Goal: Task Accomplishment & Management: Manage account settings

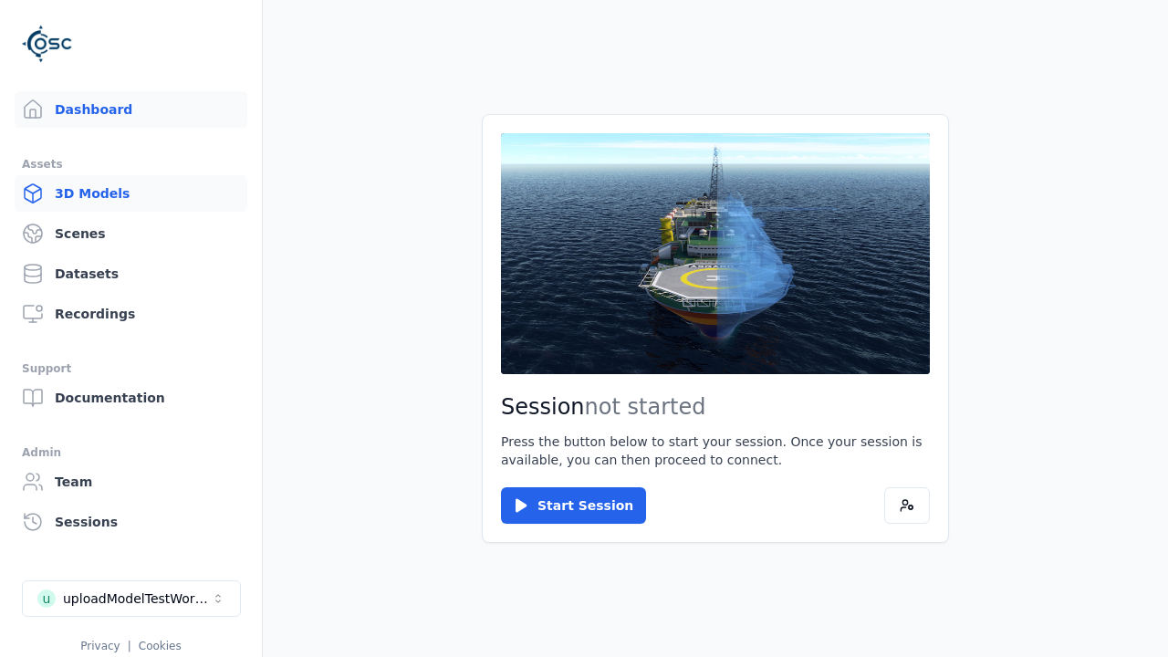
click at [130, 193] on link "3D Models" at bounding box center [131, 193] width 233 height 36
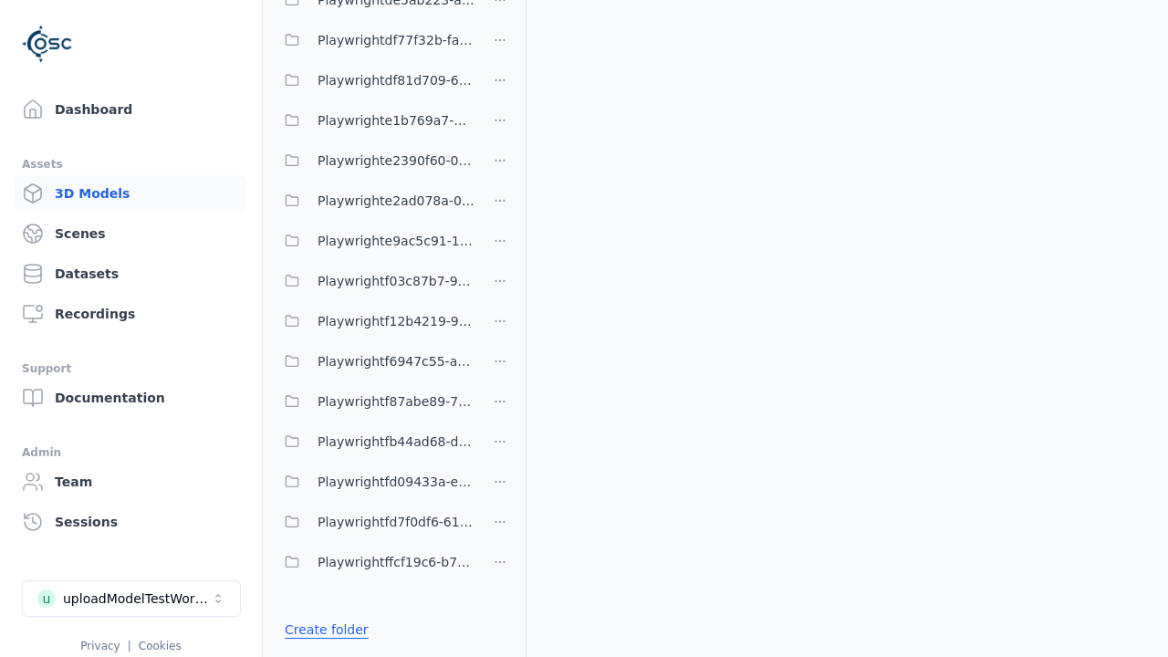
click at [326, 629] on link "Create folder" at bounding box center [327, 629] width 84 height 18
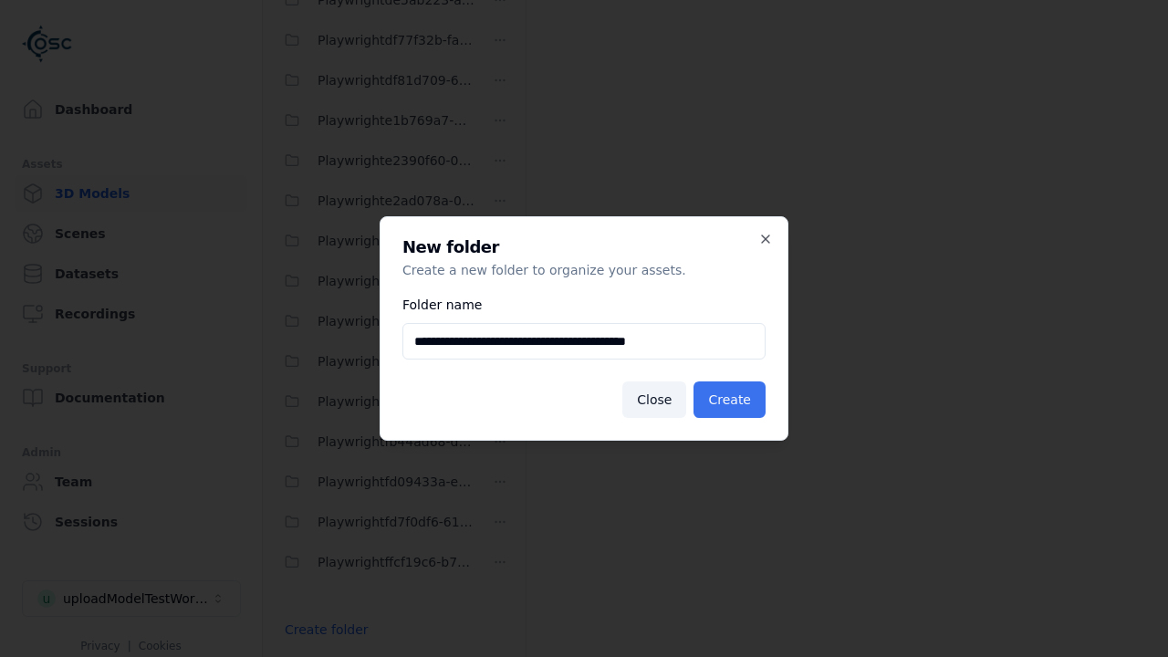
type input "**********"
click at [729, 400] on button "Create" at bounding box center [729, 399] width 72 height 36
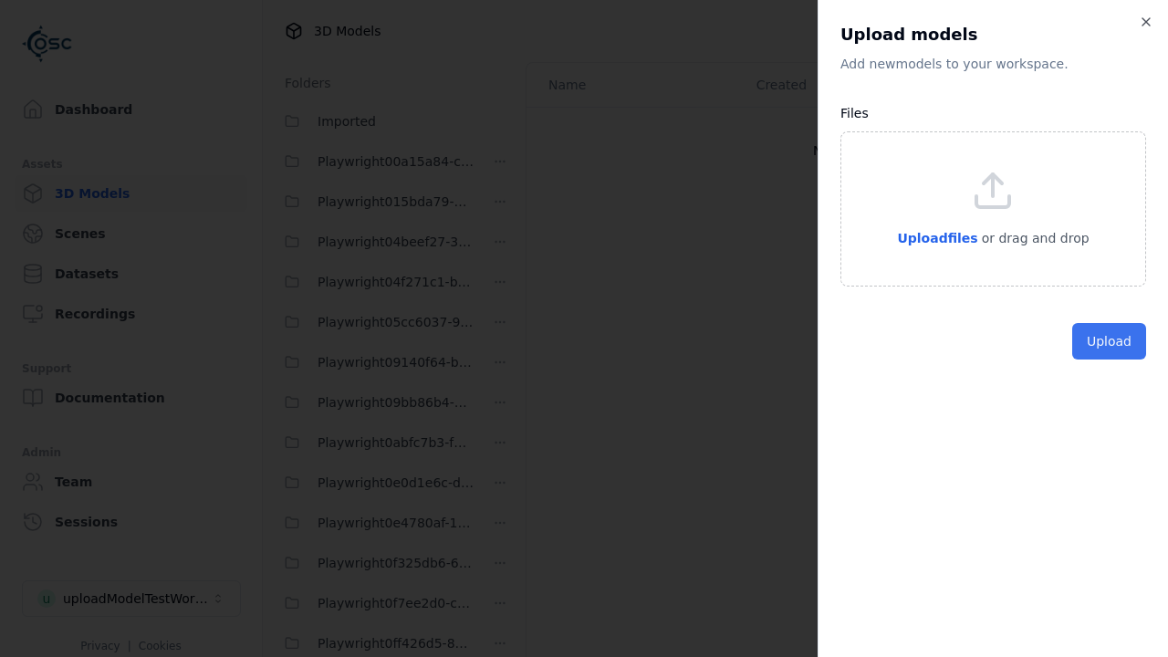
click at [1108, 359] on button "Upload" at bounding box center [1109, 341] width 74 height 36
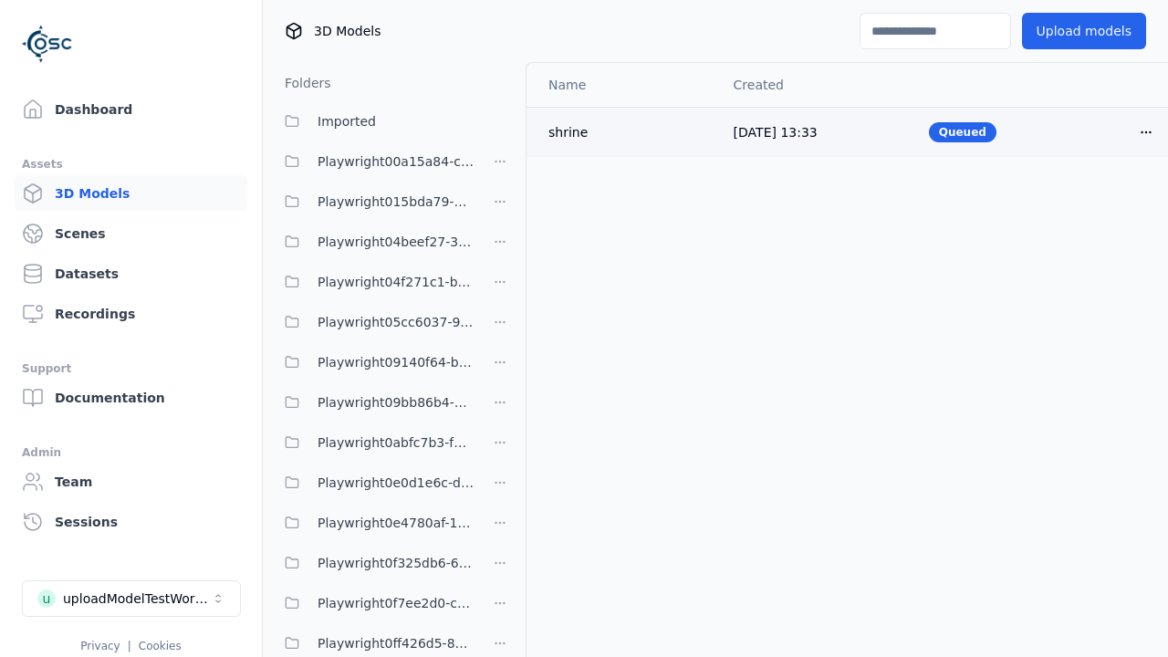
click at [1146, 131] on html "Support Dashboard Assets 3D Models Scenes Datasets Recordings Support Documenta…" at bounding box center [584, 328] width 1168 height 657
click at [1106, 203] on div "Delete" at bounding box center [1106, 202] width 108 height 29
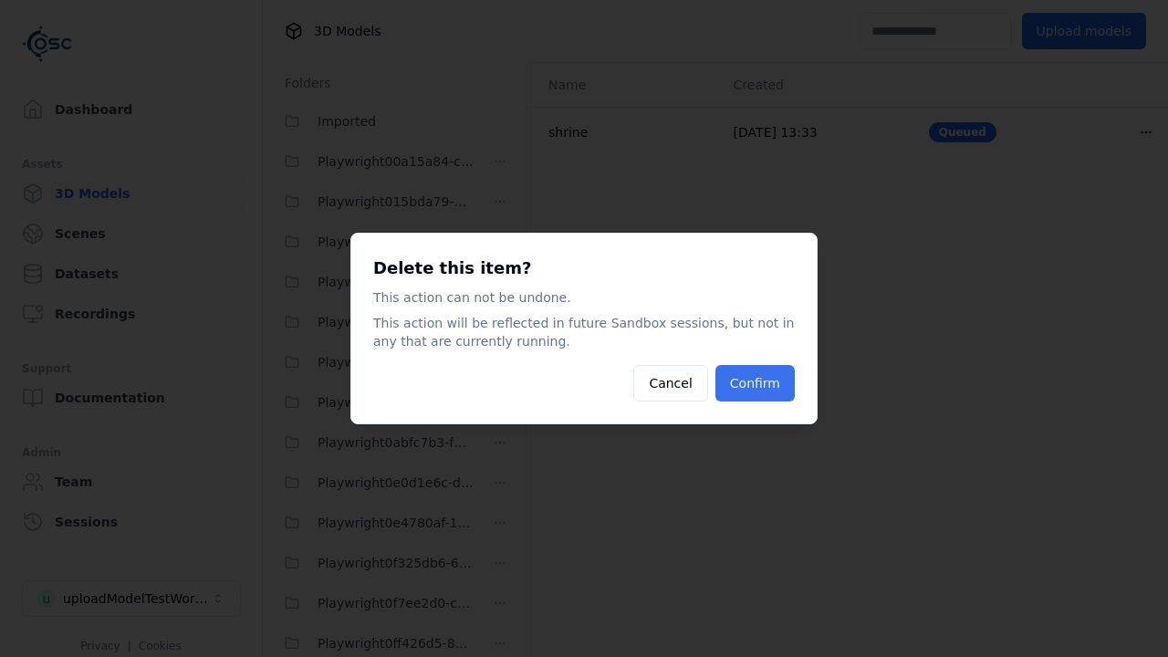
click at [754, 383] on button "Confirm" at bounding box center [754, 383] width 79 height 36
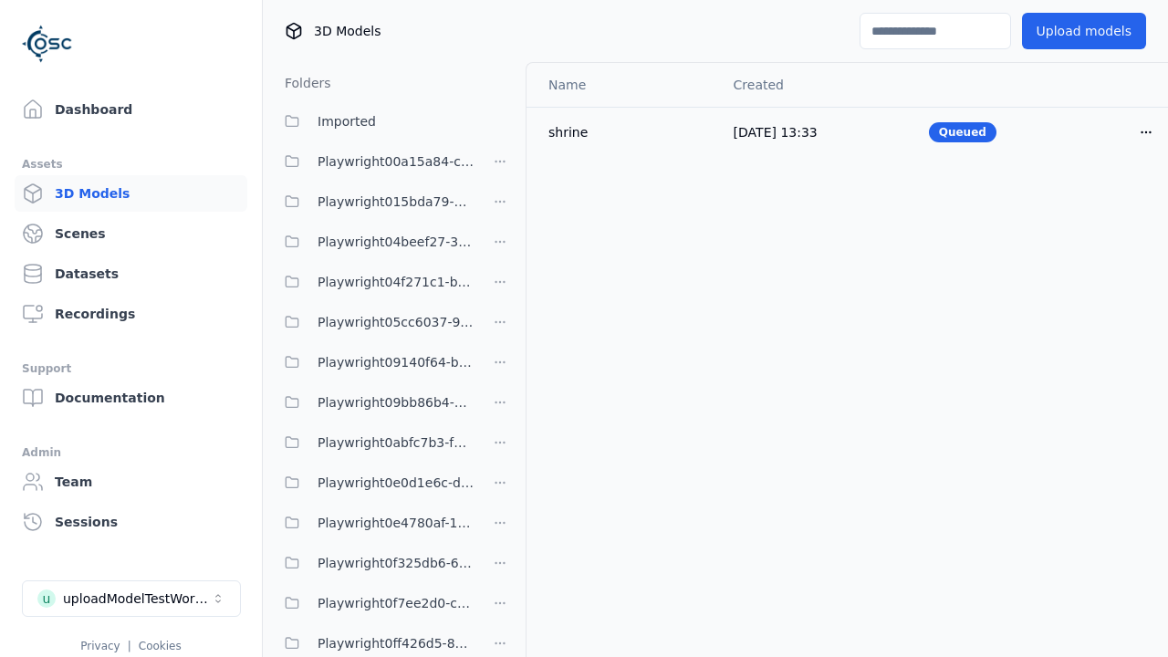
click at [500, 328] on html "Support Dashboard Assets 3D Models Scenes Datasets Recordings Support Documenta…" at bounding box center [584, 328] width 1168 height 657
